Goal: Task Accomplishment & Management: Complete application form

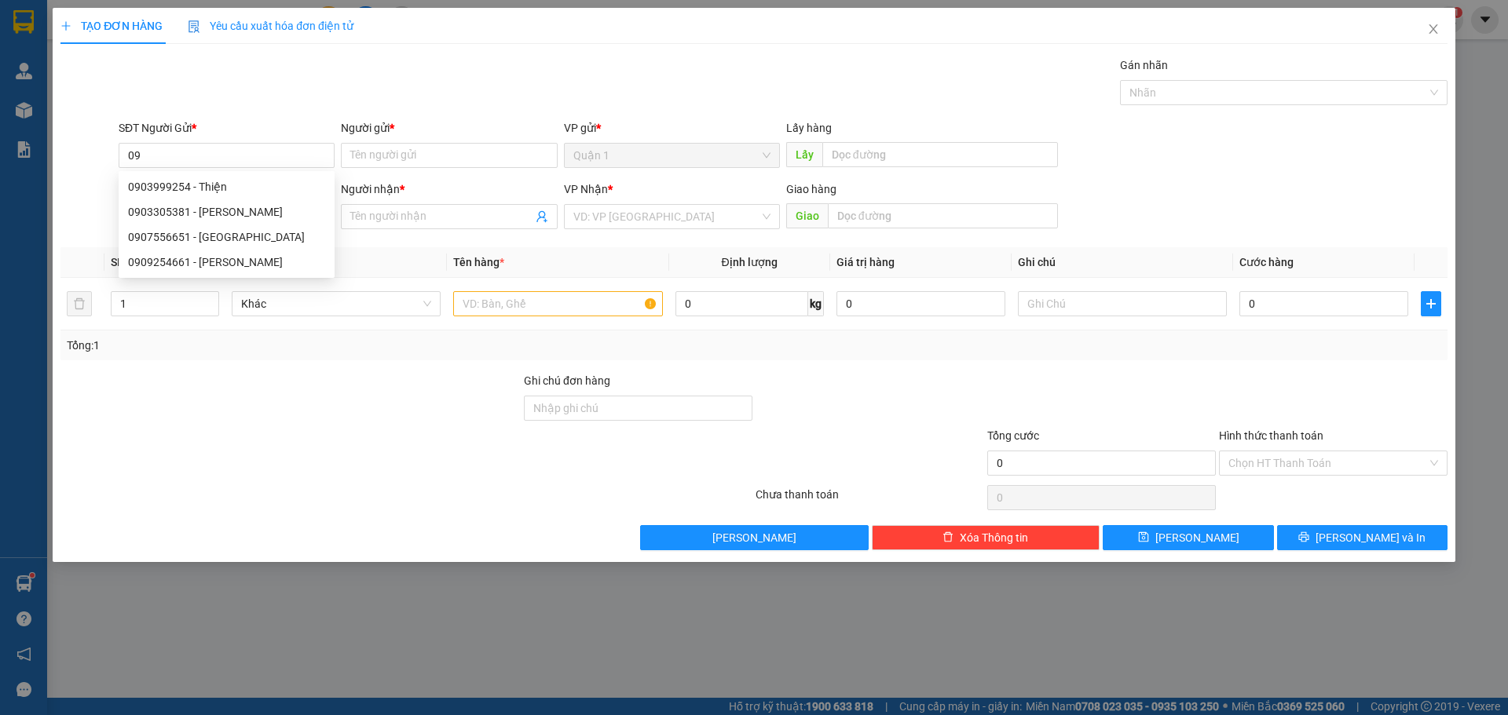
type input "0"
click at [240, 173] on div "0766629211 0766614047 0766629211 - a Vương 0766614047 - Hoàng" at bounding box center [227, 199] width 216 height 57
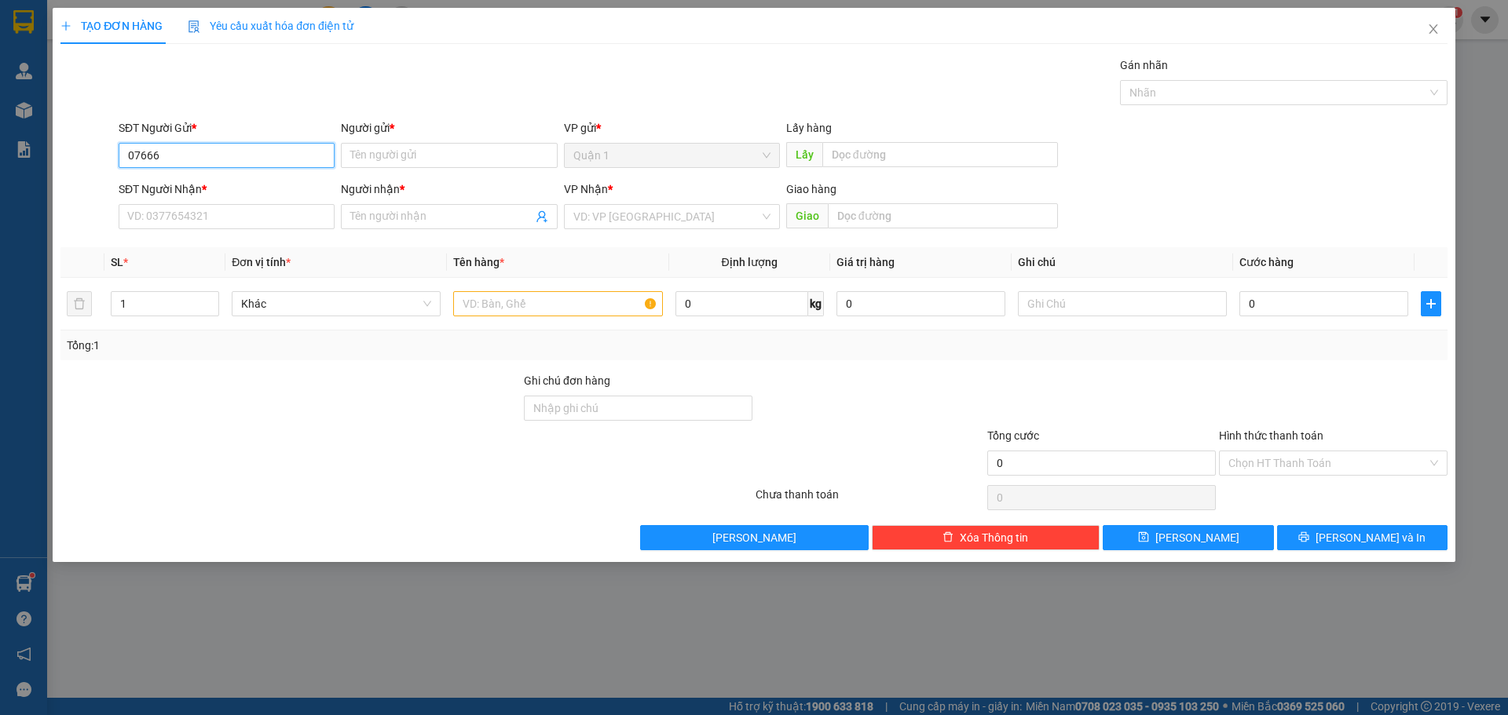
click at [221, 151] on input "07666" at bounding box center [227, 155] width 216 height 25
click at [251, 192] on div "0766629211 - a Vương" at bounding box center [226, 186] width 197 height 17
type input "0766629211"
type input "a Vương"
type input "0901491978"
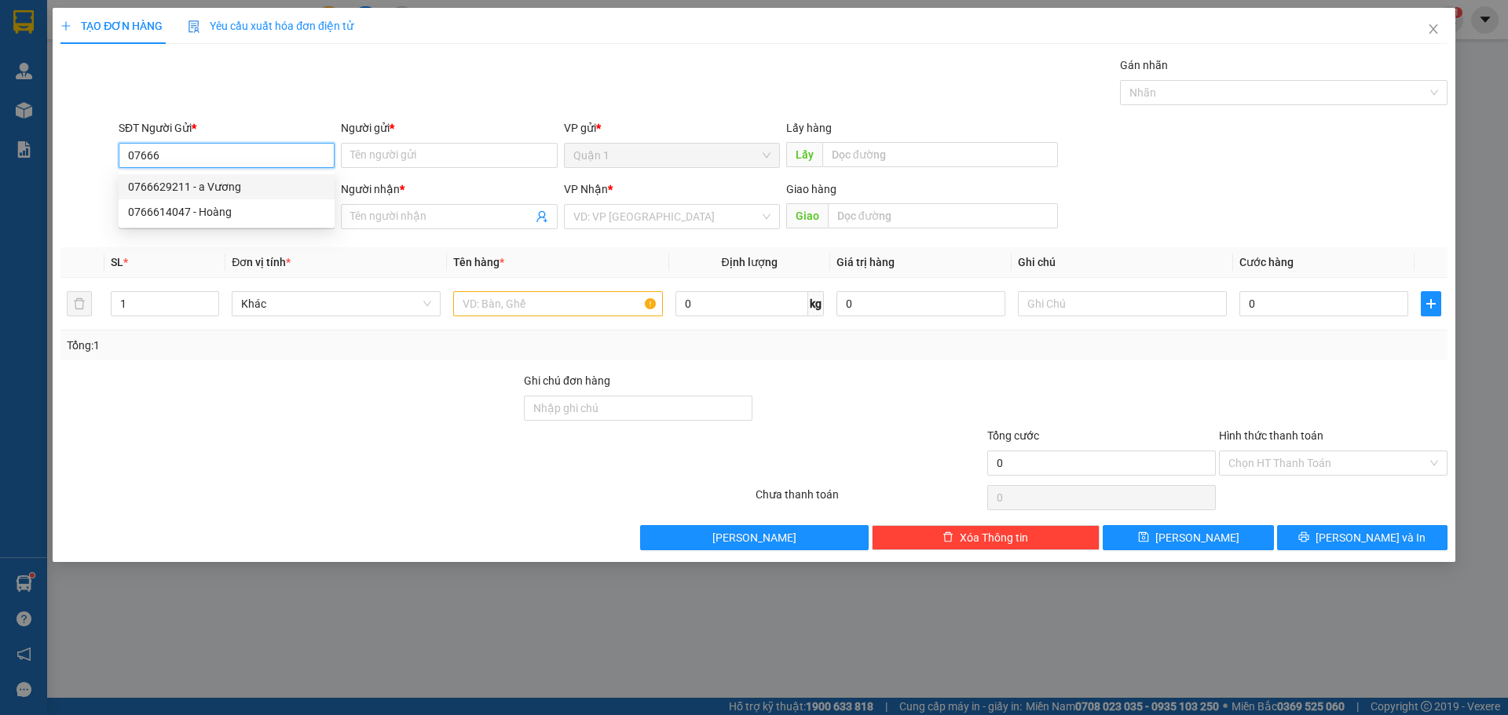
type input "C Dinh"
type input "Tm 13/8"
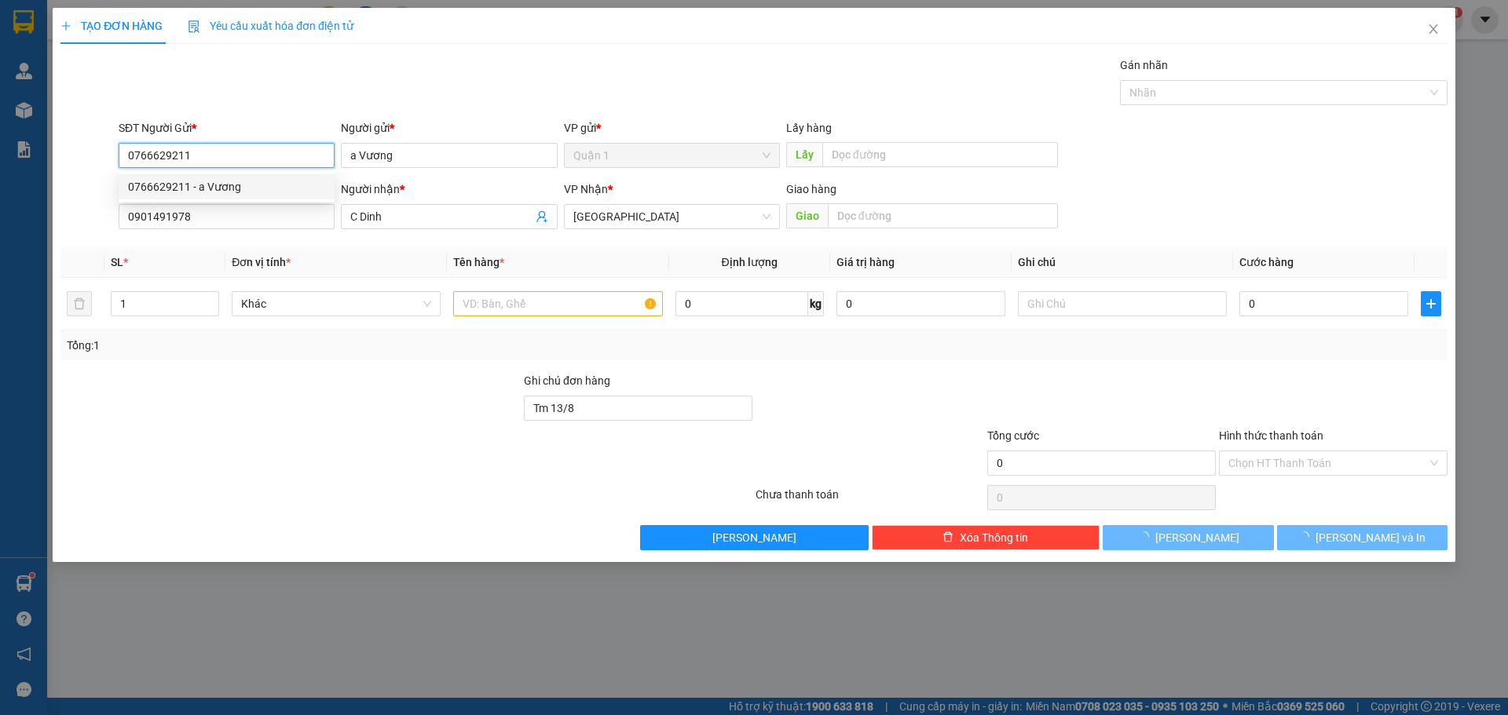
type input "30.000"
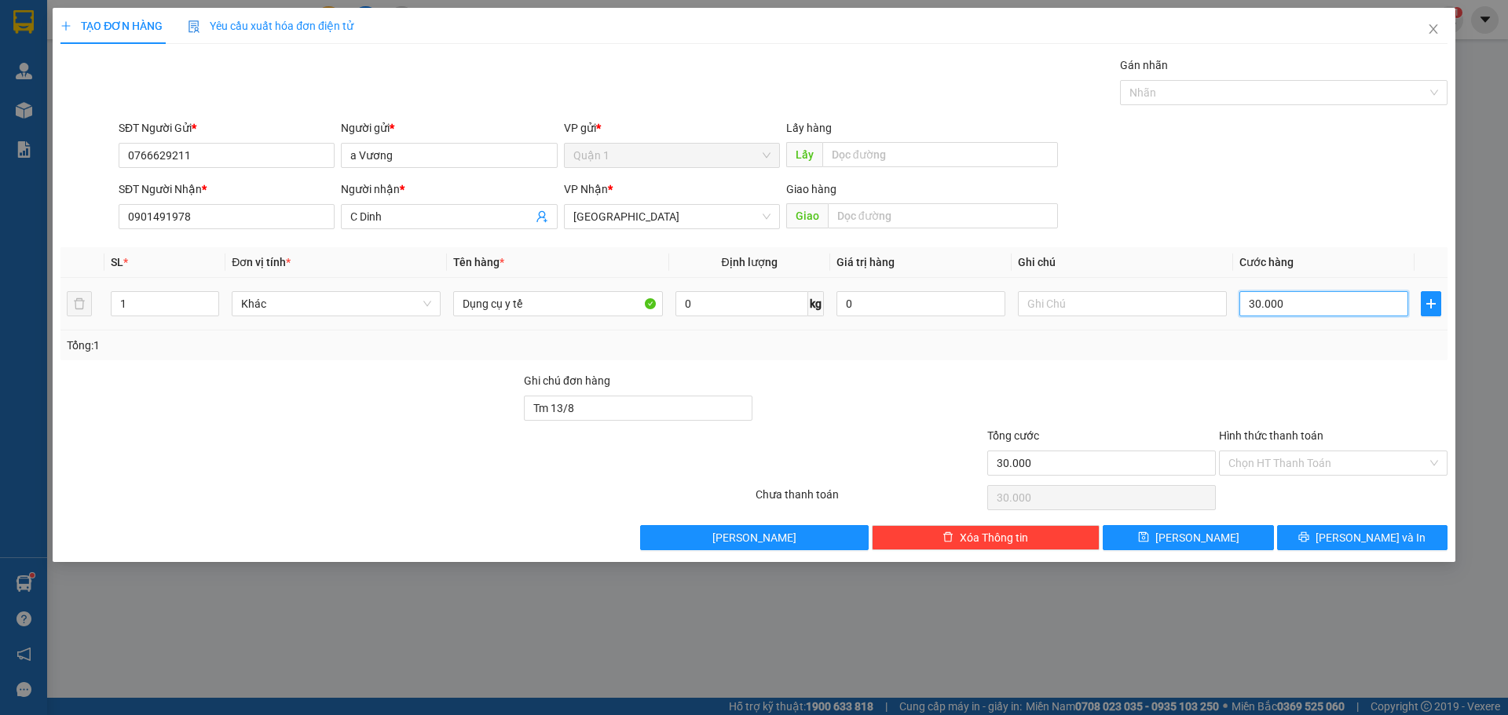
click at [1253, 303] on input "30.000" at bounding box center [1323, 303] width 169 height 25
type input "4"
type input "40"
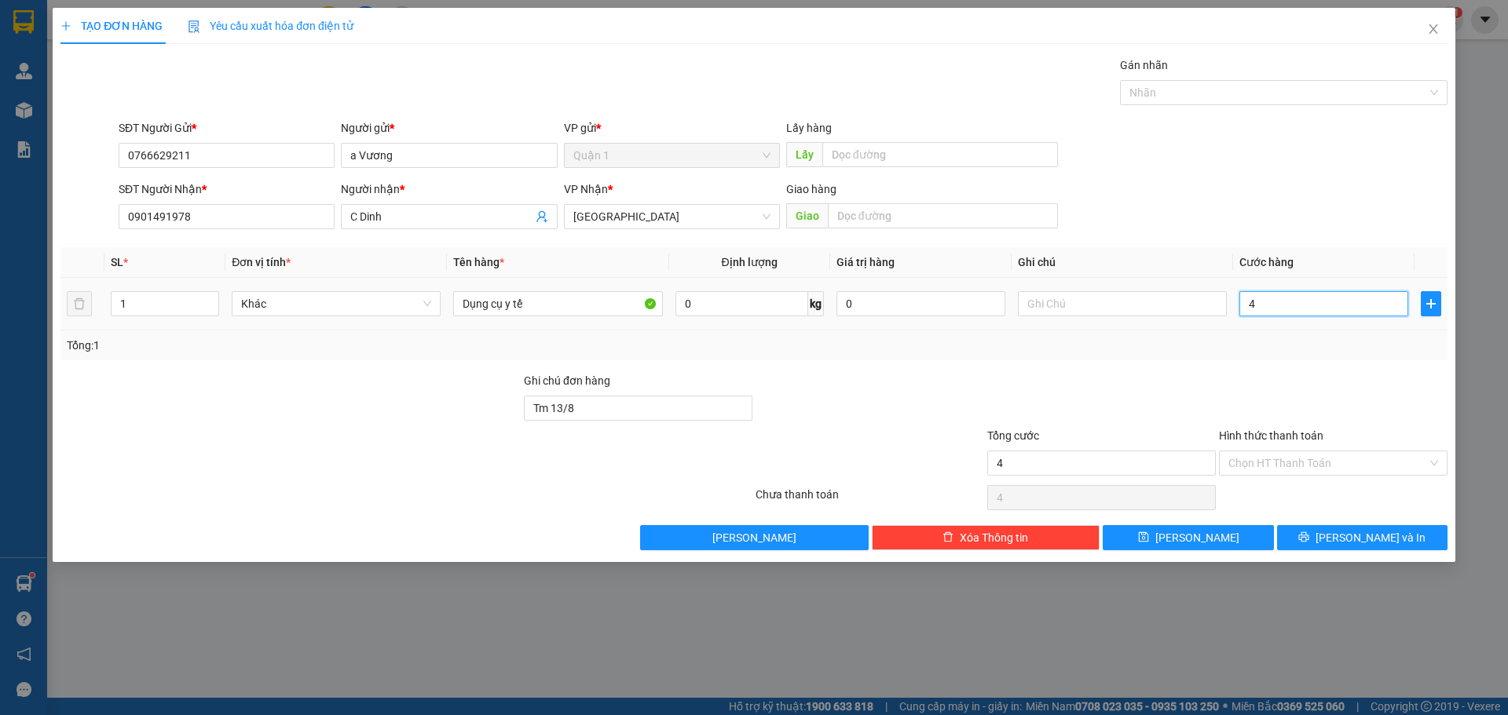
type input "40"
type input "400"
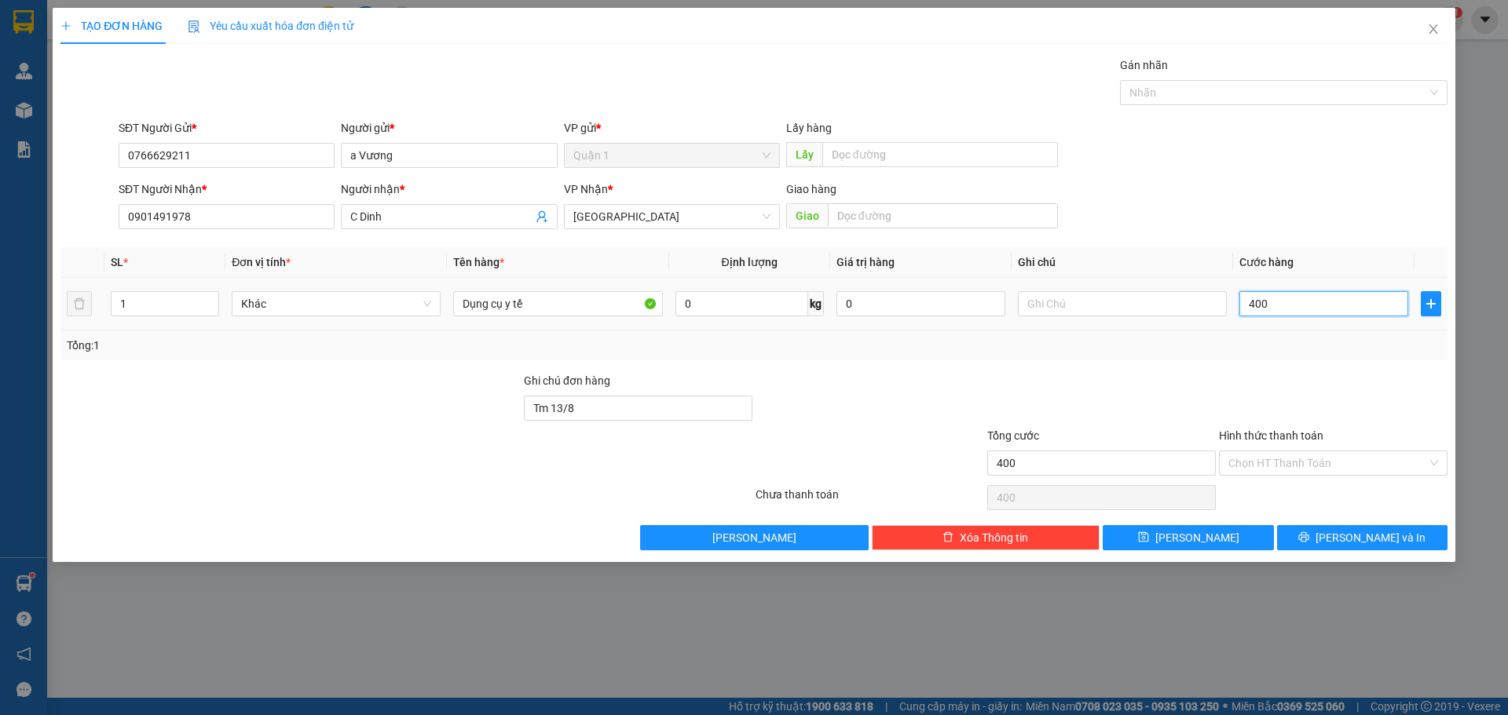
type input "4.000"
type input "40.000"
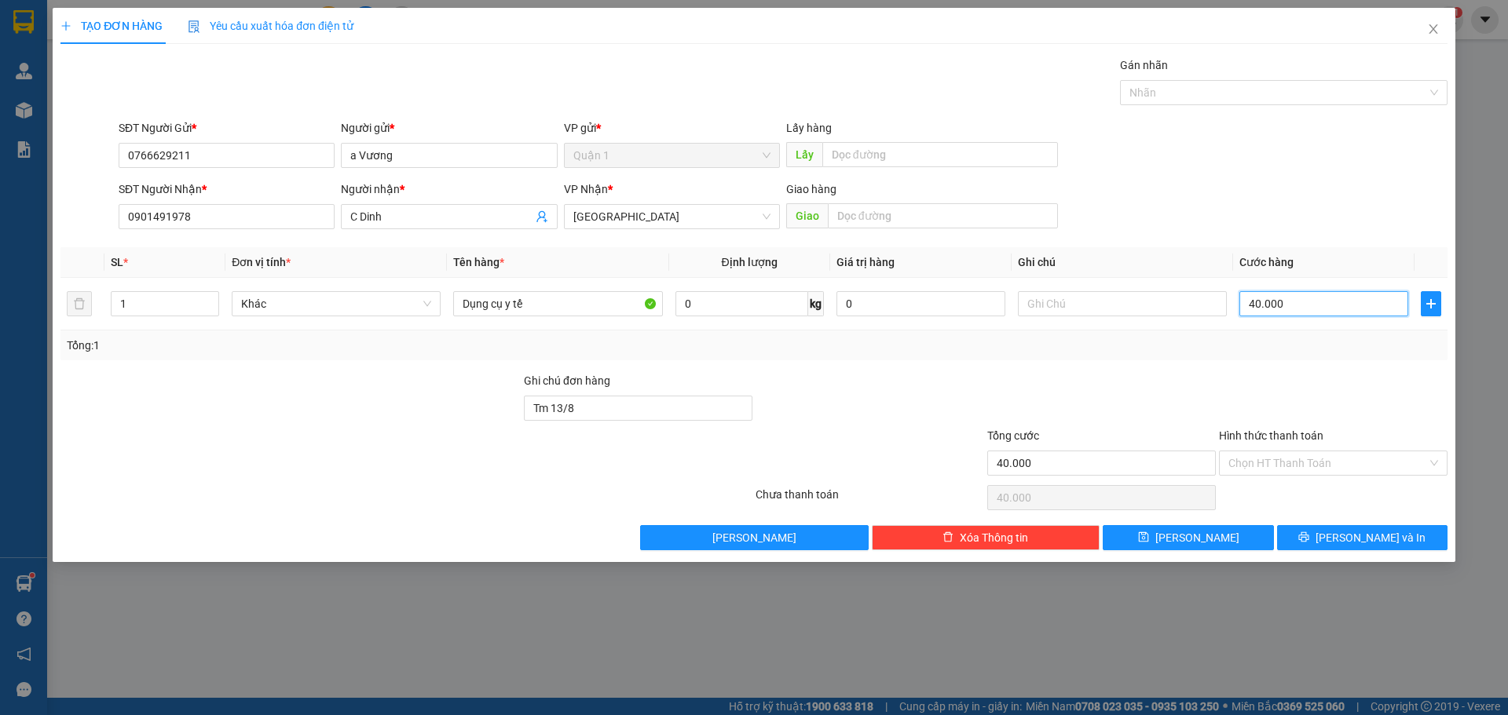
type input "40.000"
click at [1184, 362] on div "Transit Pickup Surcharge Ids Transit Deliver Surcharge Ids Transit Deliver Surc…" at bounding box center [753, 304] width 1387 height 494
click at [1410, 532] on button "[PERSON_NAME] và In" at bounding box center [1362, 537] width 170 height 25
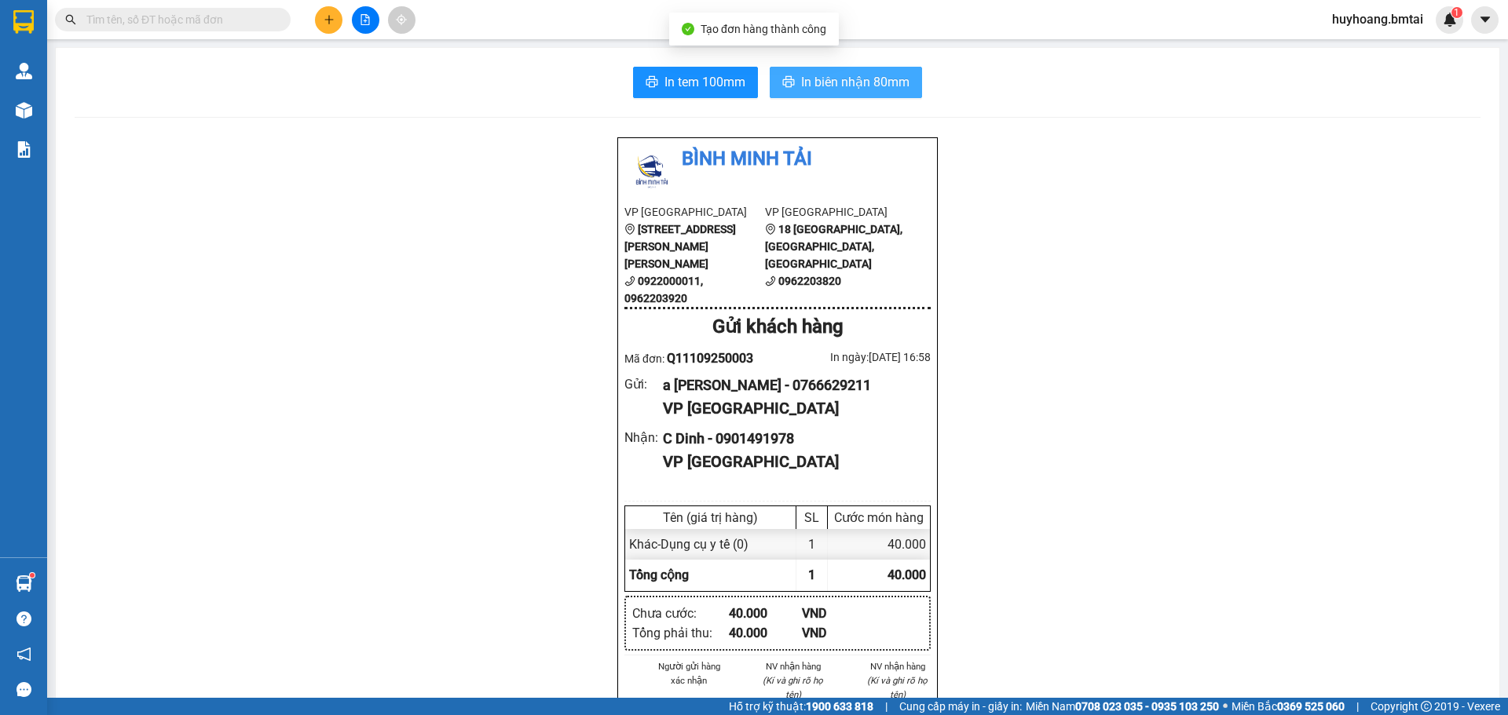
click at [810, 96] on button "In biên nhận 80mm" at bounding box center [846, 82] width 152 height 31
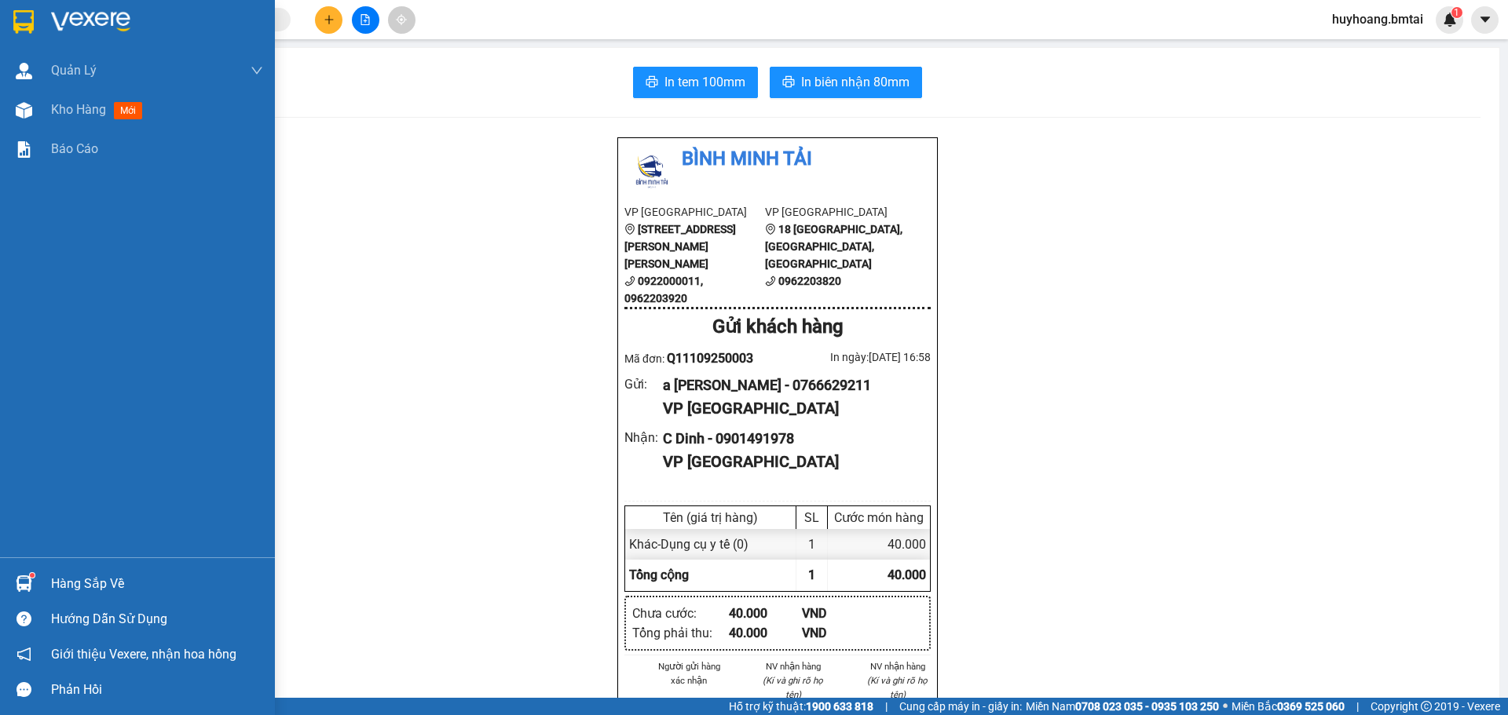
click at [38, 9] on div at bounding box center [137, 25] width 275 height 51
